Goal: Transaction & Acquisition: Purchase product/service

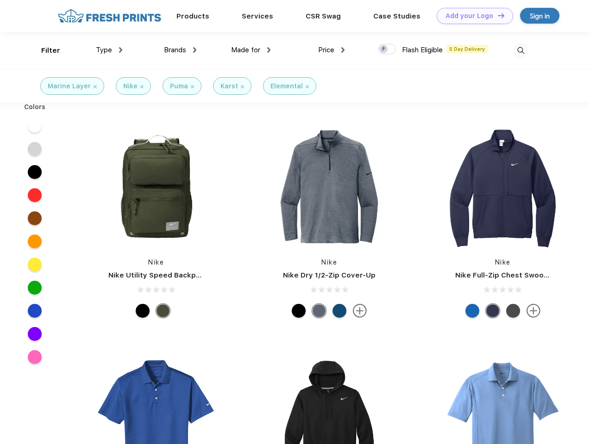
scroll to position [0, 0]
click at [471, 16] on link "Add your Logo Design Tool" at bounding box center [475, 16] width 76 height 16
click at [0, 0] on div "Design Tool" at bounding box center [0, 0] width 0 height 0
click at [497, 15] on link "Add your Logo Design Tool" at bounding box center [475, 16] width 76 height 16
click at [44, 50] on div "Filter" at bounding box center [50, 50] width 19 height 11
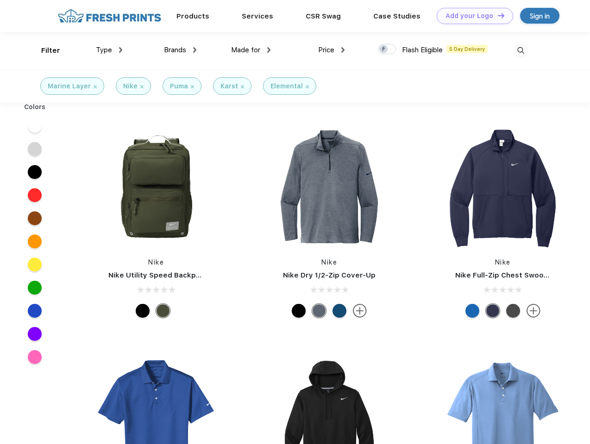
click at [109, 50] on span "Type" at bounding box center [104, 50] width 16 height 8
click at [180, 50] on span "Brands" at bounding box center [175, 50] width 22 height 8
click at [251, 50] on span "Made for" at bounding box center [245, 50] width 29 height 8
click at [332, 50] on span "Price" at bounding box center [326, 50] width 16 height 8
click at [387, 50] on div at bounding box center [387, 49] width 18 height 10
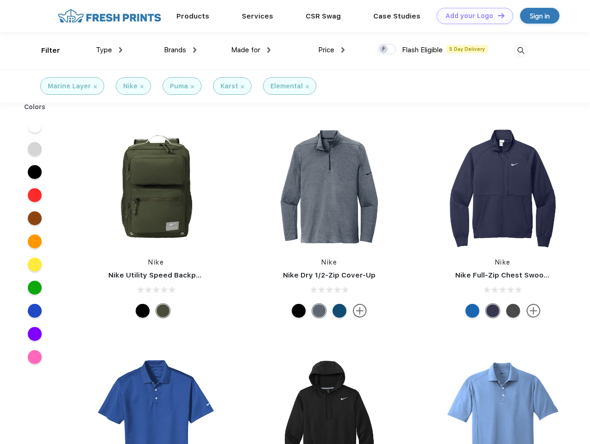
click at [384, 50] on input "checkbox" at bounding box center [381, 47] width 6 height 6
click at [520, 50] on img at bounding box center [520, 50] width 15 height 15
